Goal: Task Accomplishment & Management: Manage account settings

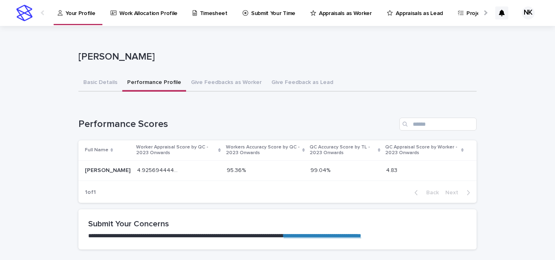
click at [323, 17] on link "Appraisals as Worker" at bounding box center [343, 12] width 66 height 25
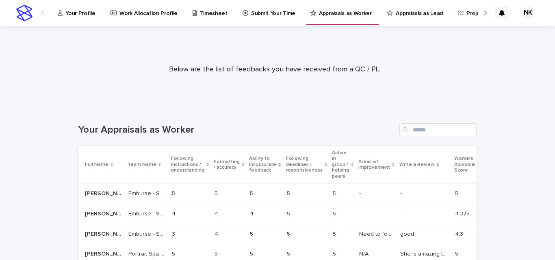
click at [426, 15] on p "Appraisals as Lead" at bounding box center [419, 8] width 47 height 17
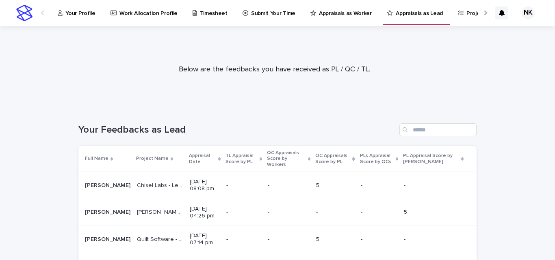
click at [189, 152] on p "Appraisal Date" at bounding box center [202, 159] width 27 height 15
click at [161, 10] on p "Work Allocation Profile" at bounding box center [148, 8] width 58 height 17
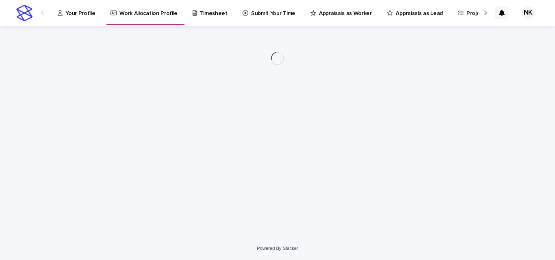
click at [252, 14] on p "Submit Your Time" at bounding box center [273, 8] width 44 height 17
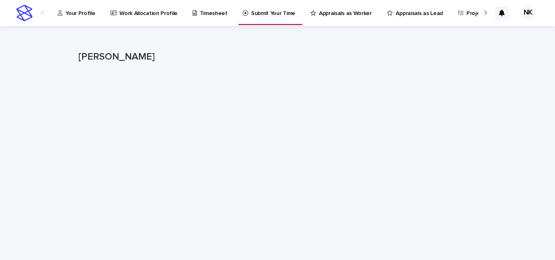
click at [354, 17] on link "Appraisals as Worker" at bounding box center [343, 12] width 66 height 25
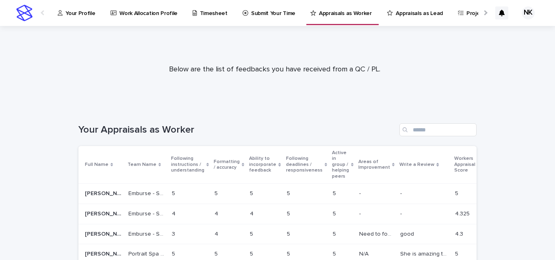
click at [147, 11] on p "Work Allocation Profile" at bounding box center [148, 8] width 58 height 17
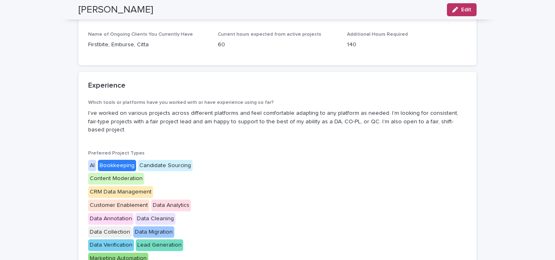
scroll to position [41, 0]
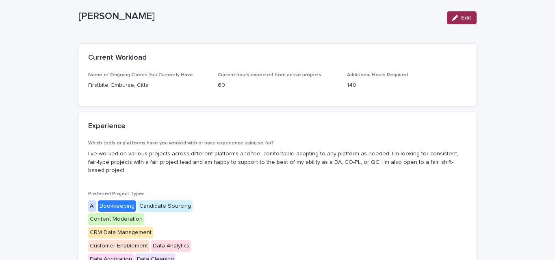
click at [452, 19] on icon "button" at bounding box center [455, 18] width 6 height 6
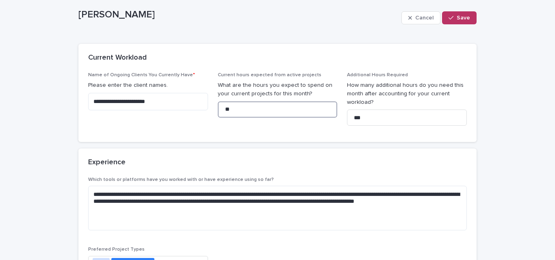
click at [249, 111] on input "**" at bounding box center [278, 110] width 120 height 16
type input "*"
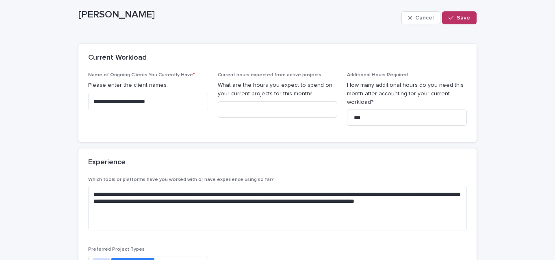
click at [417, 25] on div "Cancel Save" at bounding box center [438, 18] width 75 height 33
click at [421, 20] on span "Cancel" at bounding box center [424, 18] width 18 height 6
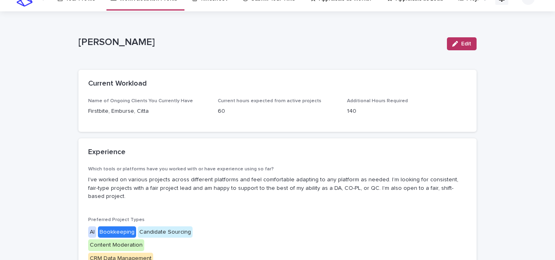
scroll to position [0, 0]
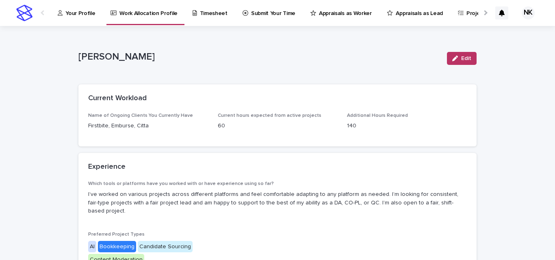
click at [251, 15] on p "Submit Your Time" at bounding box center [273, 8] width 44 height 17
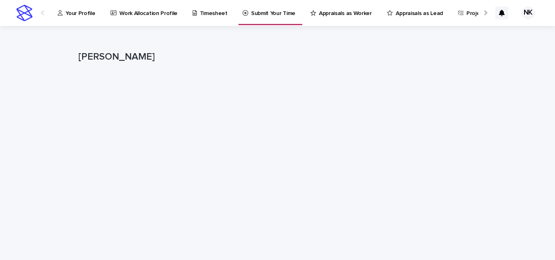
click at [528, 176] on div "Loading... Saving… Loading... Saving… [PERSON_NAME] [PERSON_NAME] Sorry, there …" at bounding box center [277, 197] width 555 height 343
click at [532, 174] on div "Loading... Saving… Loading... Saving… [PERSON_NAME] [PERSON_NAME] Sorry, there …" at bounding box center [277, 197] width 555 height 343
